Goal: Transaction & Acquisition: Book appointment/travel/reservation

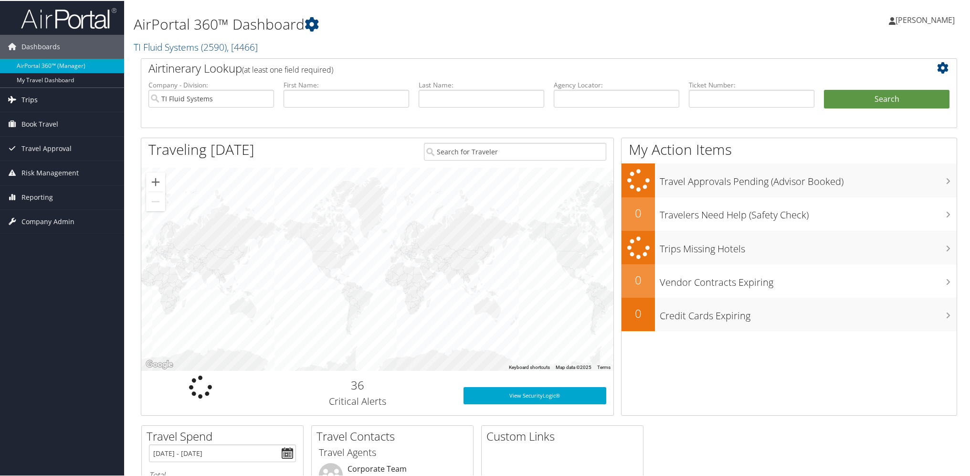
click at [31, 101] on span "Trips" at bounding box center [29, 99] width 16 height 24
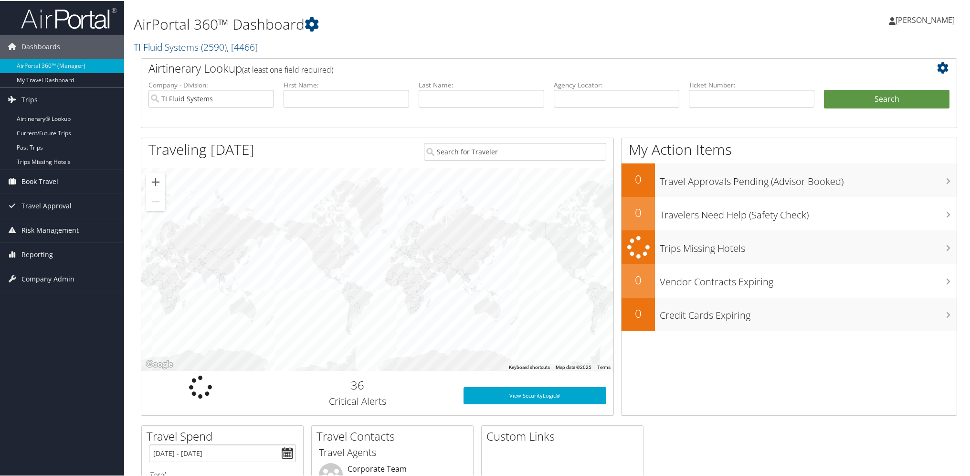
click at [40, 174] on span "Book Travel" at bounding box center [39, 181] width 37 height 24
click at [36, 185] on span "Book Travel" at bounding box center [39, 181] width 37 height 24
click at [36, 182] on span "Book Travel" at bounding box center [39, 181] width 37 height 24
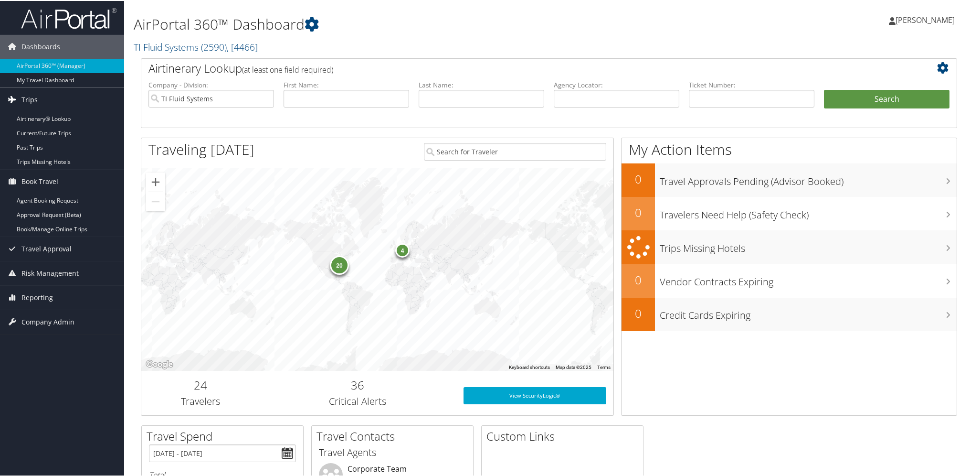
click at [31, 97] on span "Trips" at bounding box center [29, 99] width 16 height 24
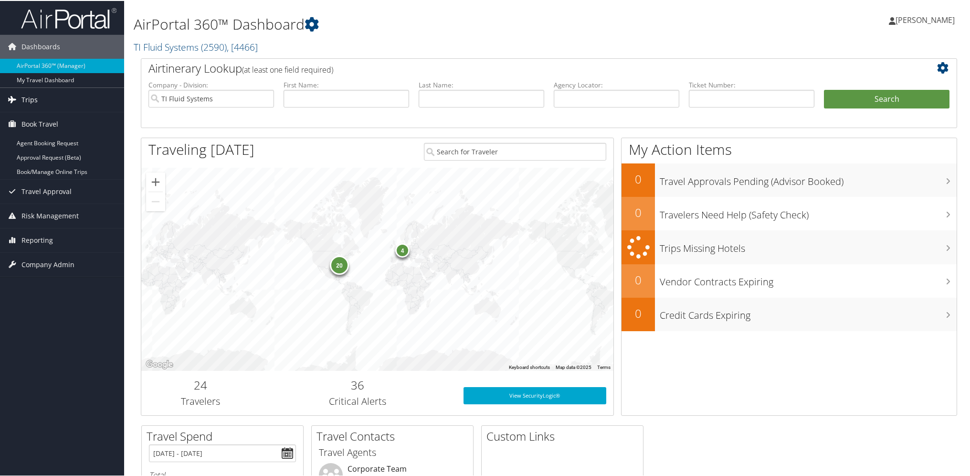
click at [31, 97] on span "Trips" at bounding box center [29, 99] width 16 height 24
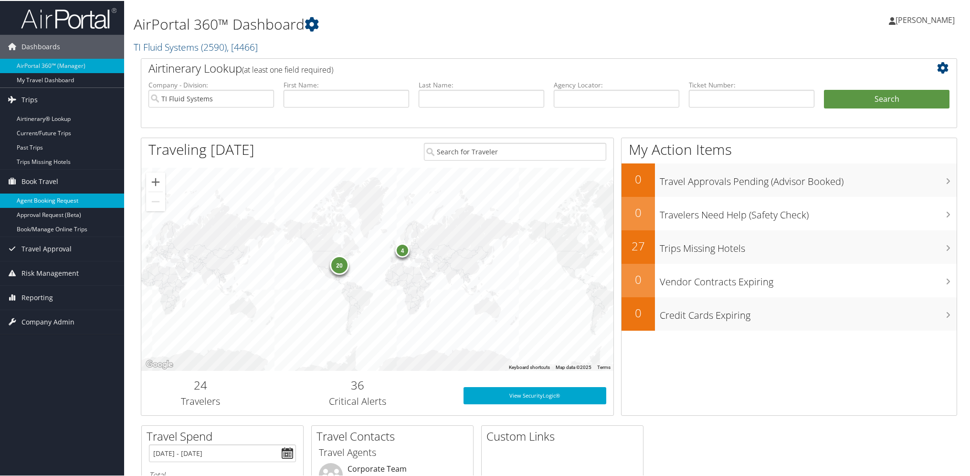
click at [43, 199] on link "Agent Booking Request" at bounding box center [62, 199] width 124 height 14
